Goal: Task Accomplishment & Management: Use online tool/utility

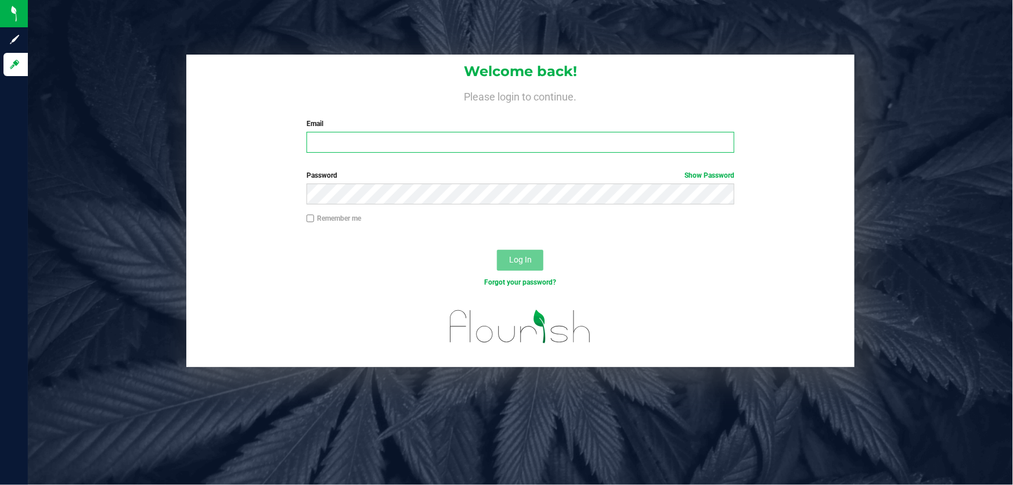
click at [355, 139] on input "Email" at bounding box center [521, 142] width 429 height 21
type input "[EMAIL_ADDRESS][DOMAIN_NAME]"
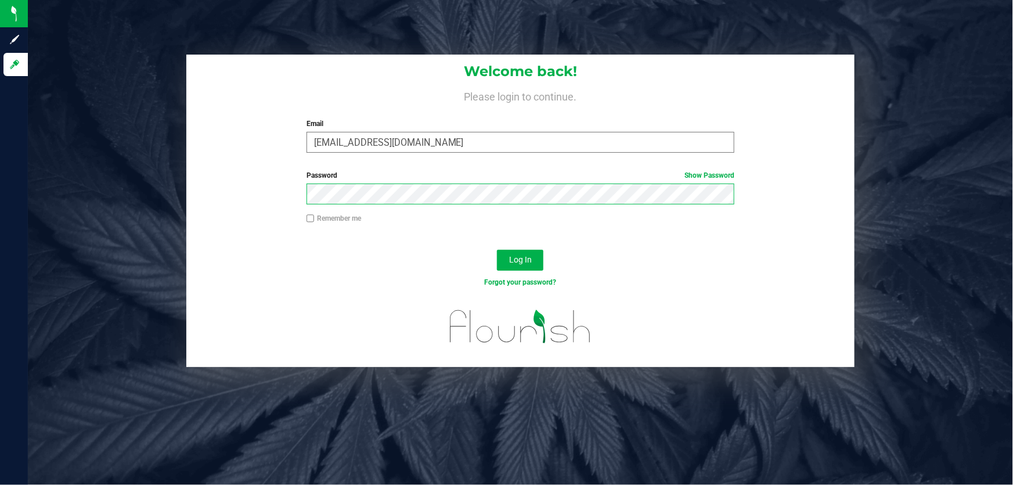
click at [497, 250] on button "Log In" at bounding box center [520, 260] width 46 height 21
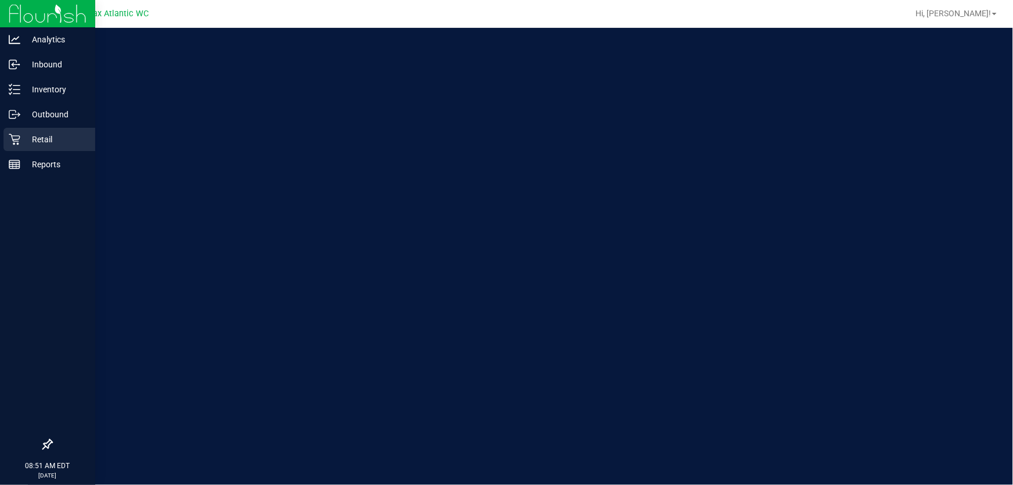
click at [17, 139] on icon at bounding box center [15, 140] width 12 height 12
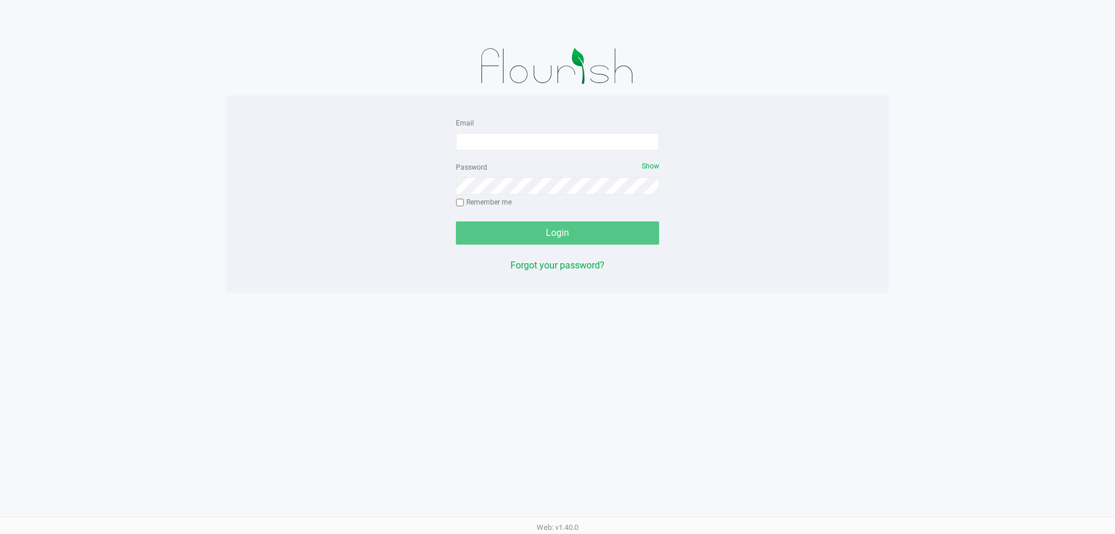
click at [486, 132] on div "Email" at bounding box center [557, 133] width 203 height 35
click at [487, 138] on input "Email" at bounding box center [557, 141] width 203 height 17
click at [546, 143] on input "[EMAIL_ADDRESS]" at bounding box center [557, 141] width 203 height 17
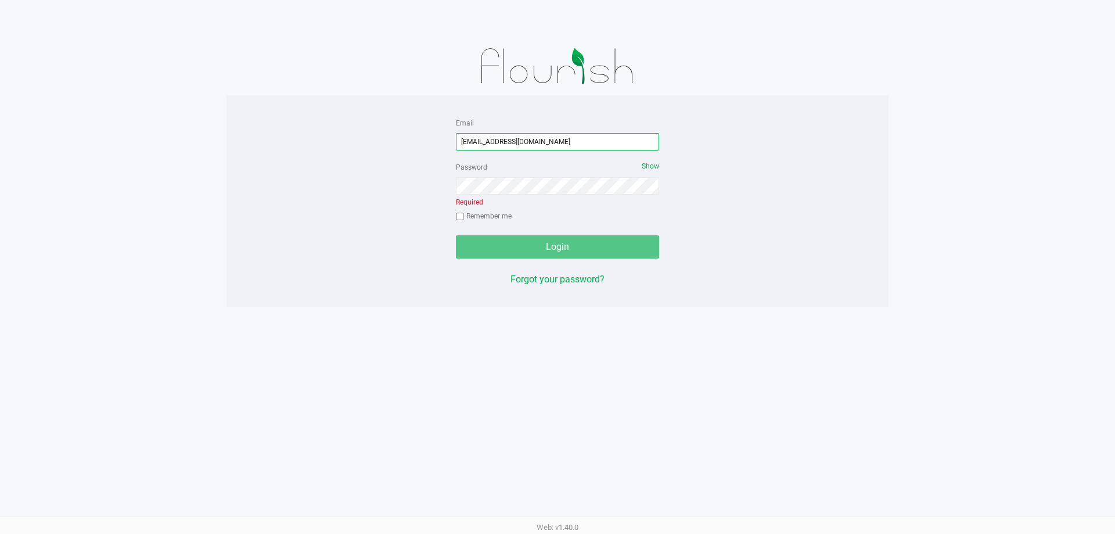
type input "[EMAIL_ADDRESS][DOMAIN_NAME]"
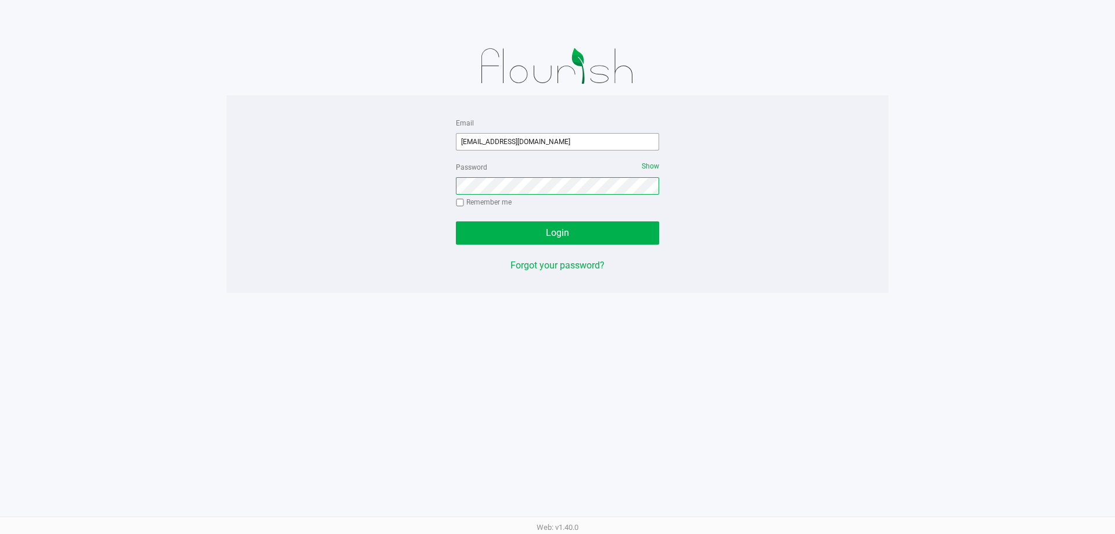
click at [456, 221] on button "Login" at bounding box center [557, 232] width 203 height 23
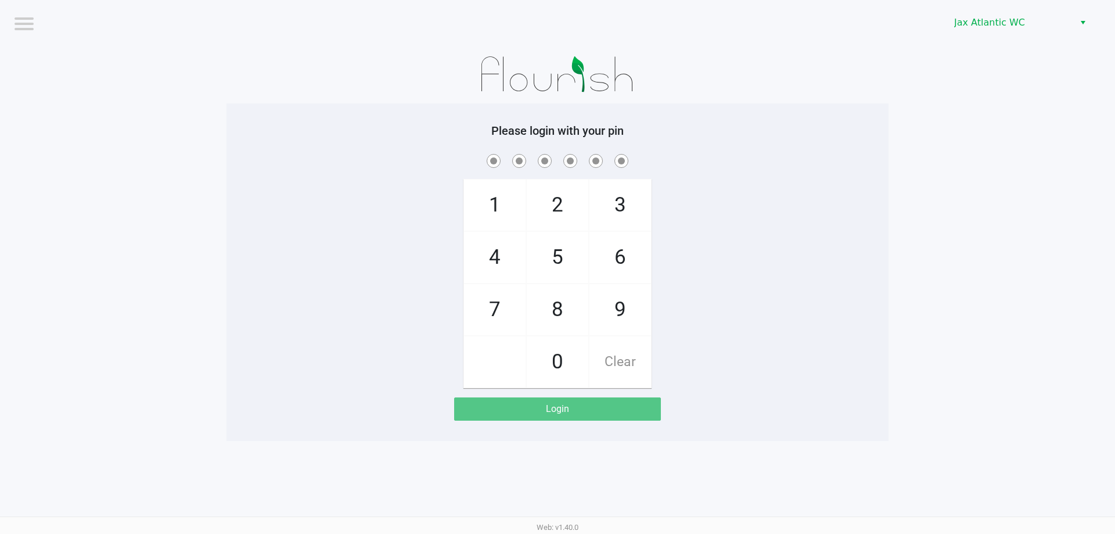
click at [801, 269] on div "1 4 7 2 5 8 0 3 6 9 Clear" at bounding box center [557, 270] width 662 height 236
checkbox input "true"
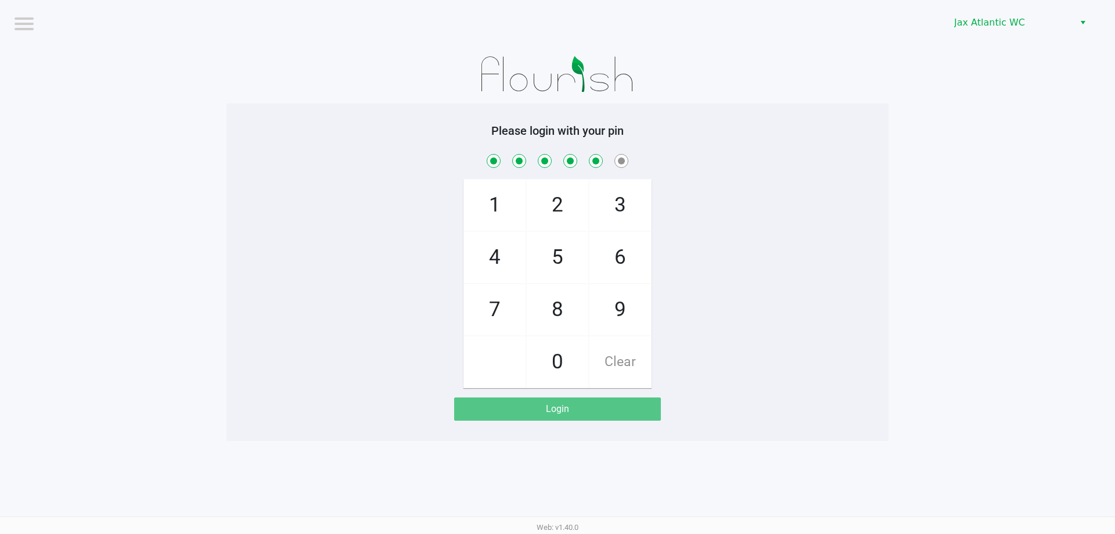
checkbox input "true"
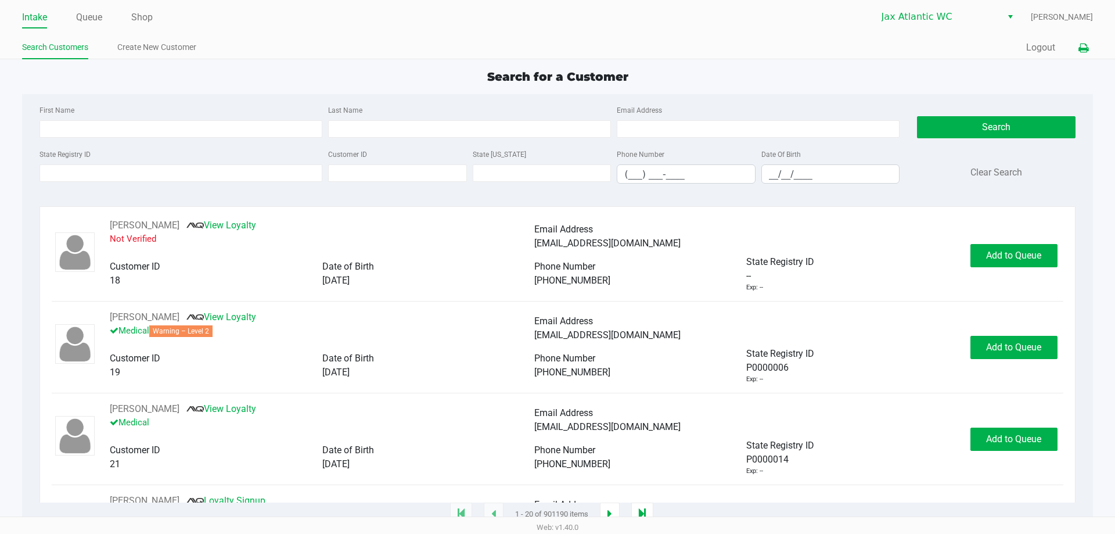
click at [1087, 46] on icon at bounding box center [1083, 48] width 10 height 8
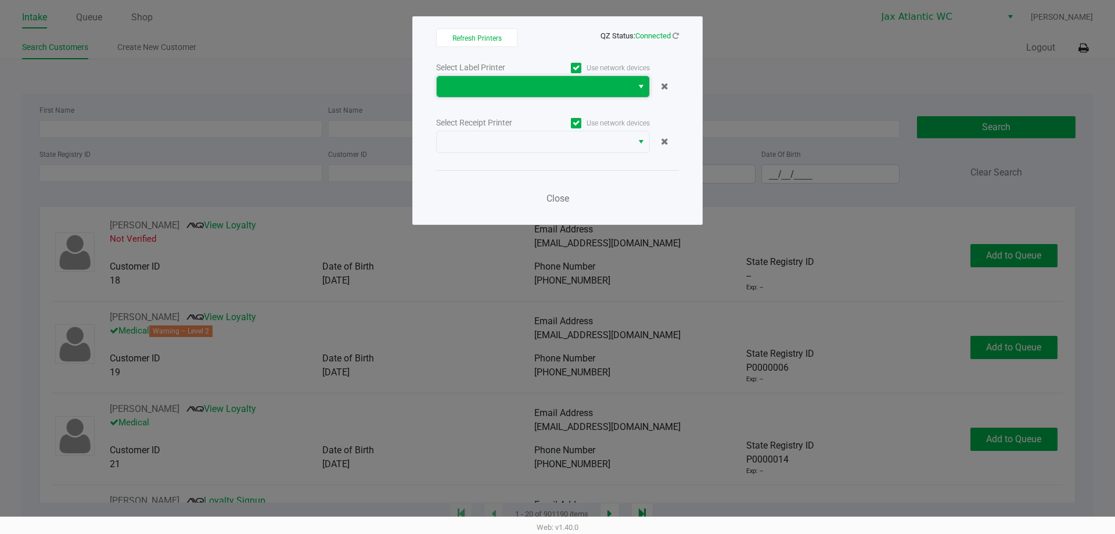
click at [541, 94] on span at bounding box center [535, 86] width 196 height 21
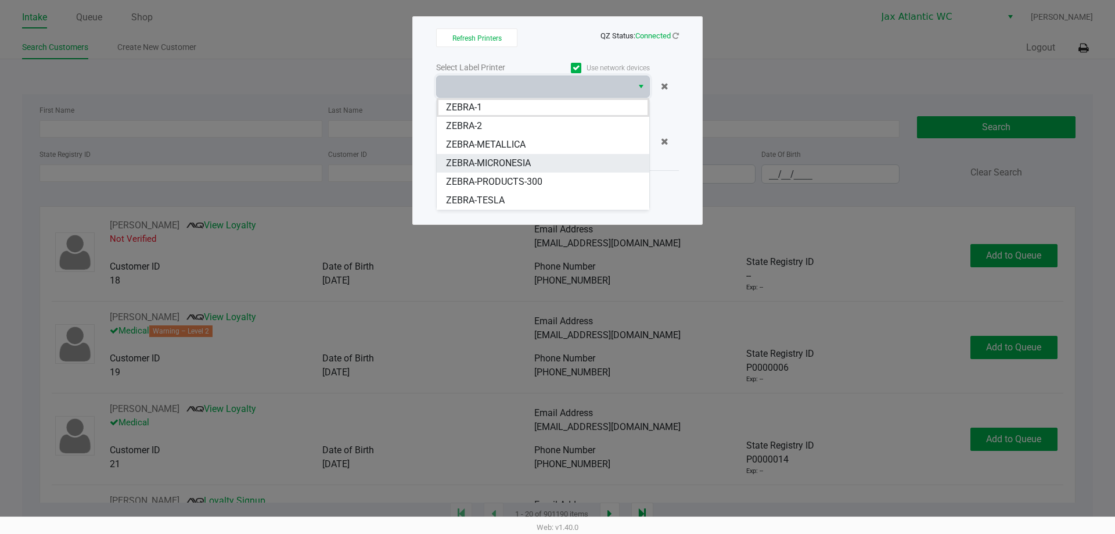
click at [517, 164] on span "ZEBRA-MICRONESIA" at bounding box center [488, 163] width 85 height 14
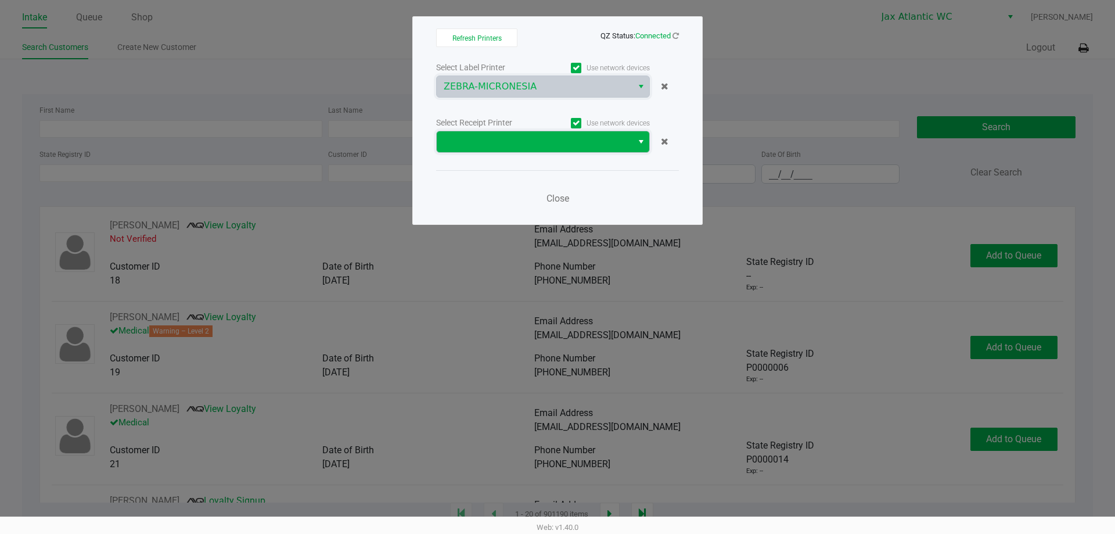
click at [530, 145] on span at bounding box center [535, 142] width 182 height 14
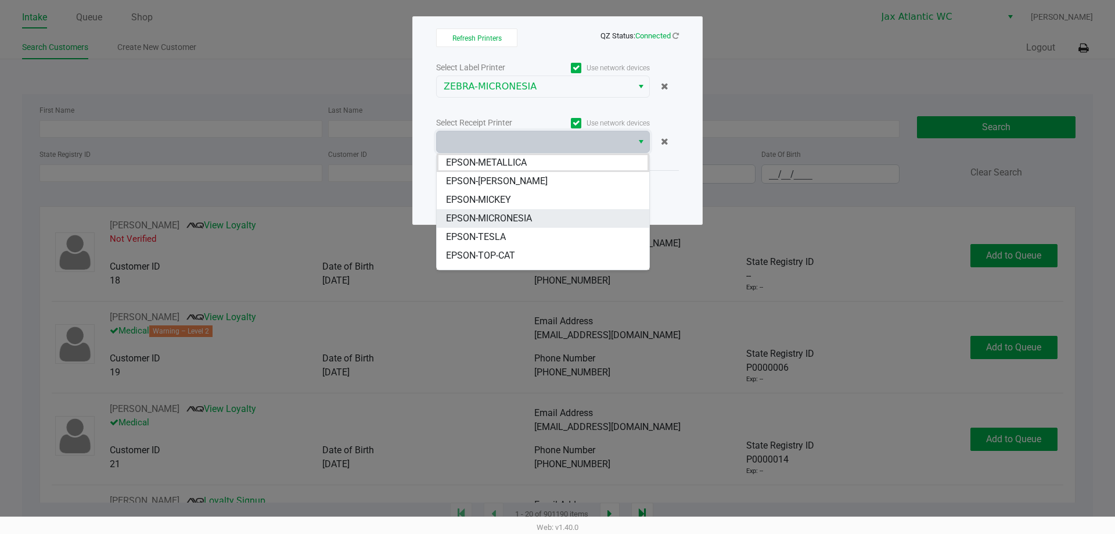
click at [520, 211] on li "EPSON-MICRONESIA" at bounding box center [543, 218] width 213 height 19
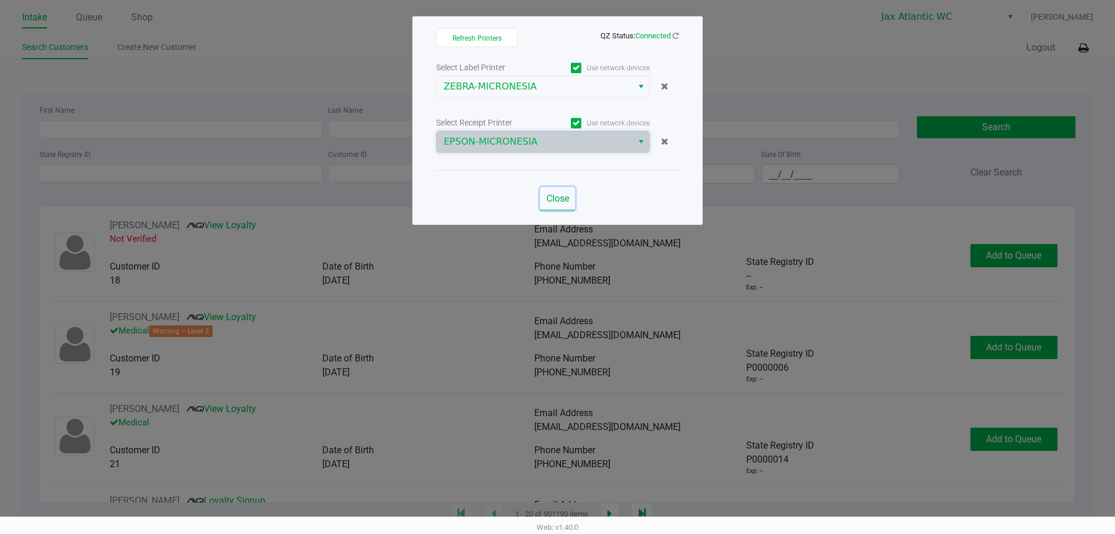
click at [559, 200] on span "Close" at bounding box center [558, 198] width 23 height 11
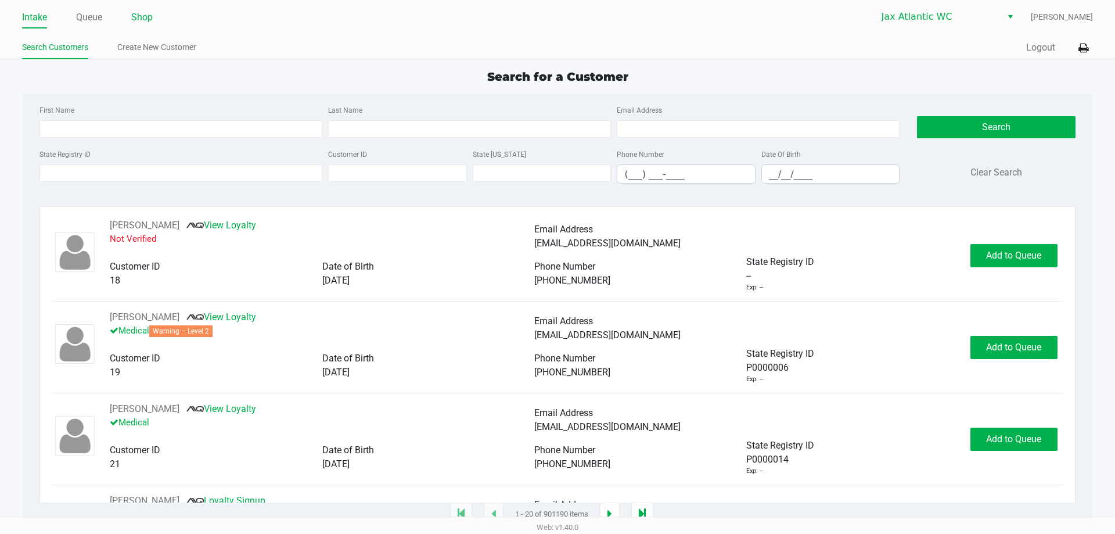
click at [148, 18] on link "Shop" at bounding box center [141, 17] width 21 height 16
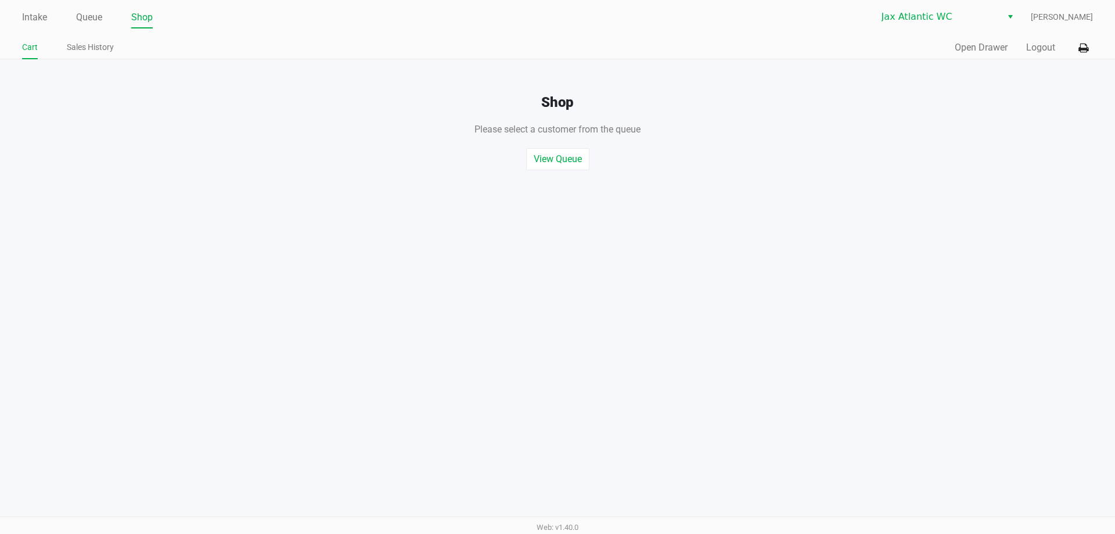
click at [950, 46] on div "Quick Sale Open Drawer Logout" at bounding box center [825, 47] width 535 height 21
drag, startPoint x: 962, startPoint y: 49, endPoint x: 968, endPoint y: 50, distance: 5.8
click at [968, 50] on button "Open Drawer" at bounding box center [981, 48] width 53 height 14
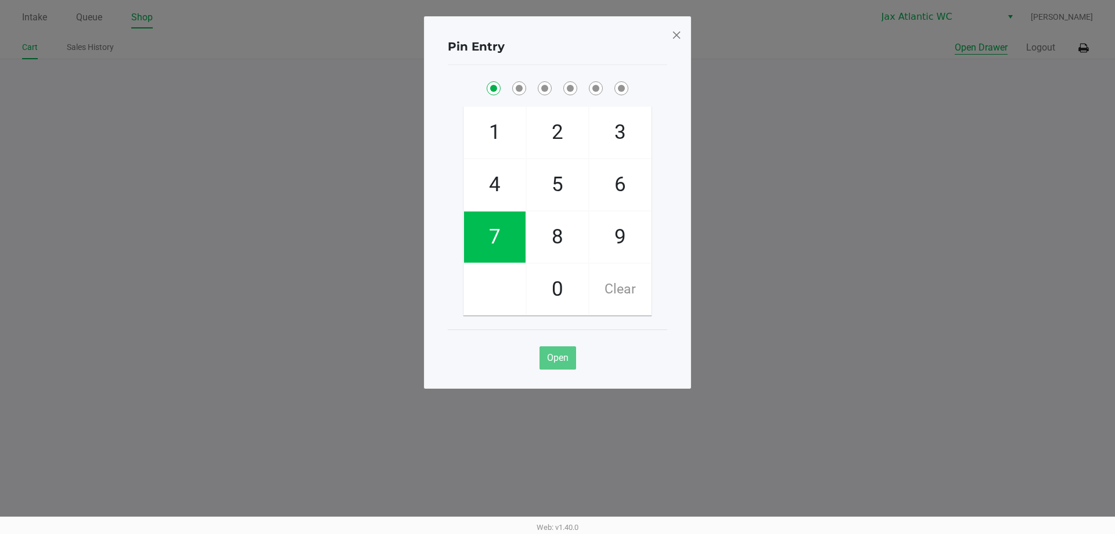
checkbox input "true"
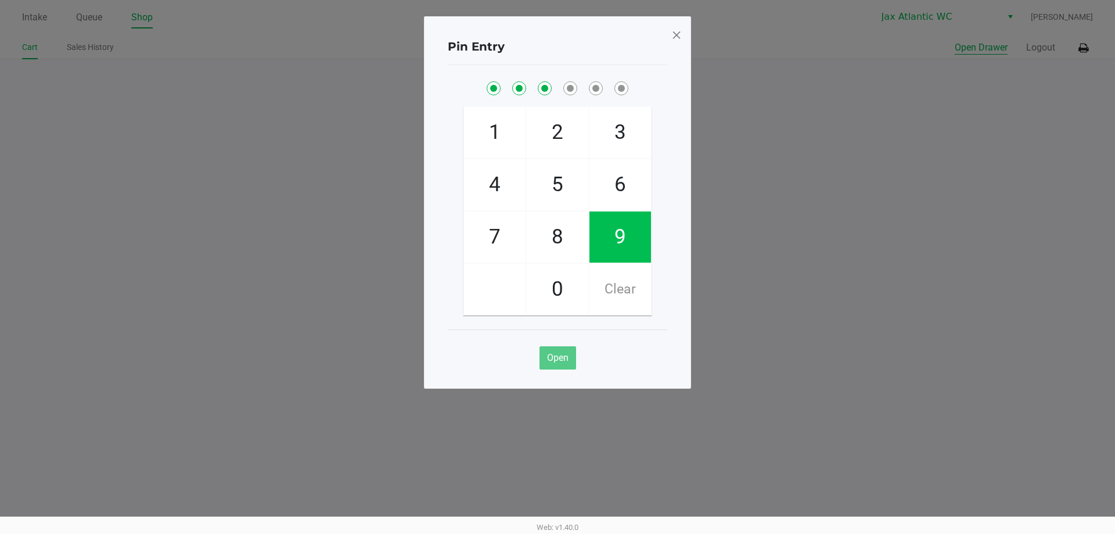
checkbox input "true"
